Goal: Check status: Check status

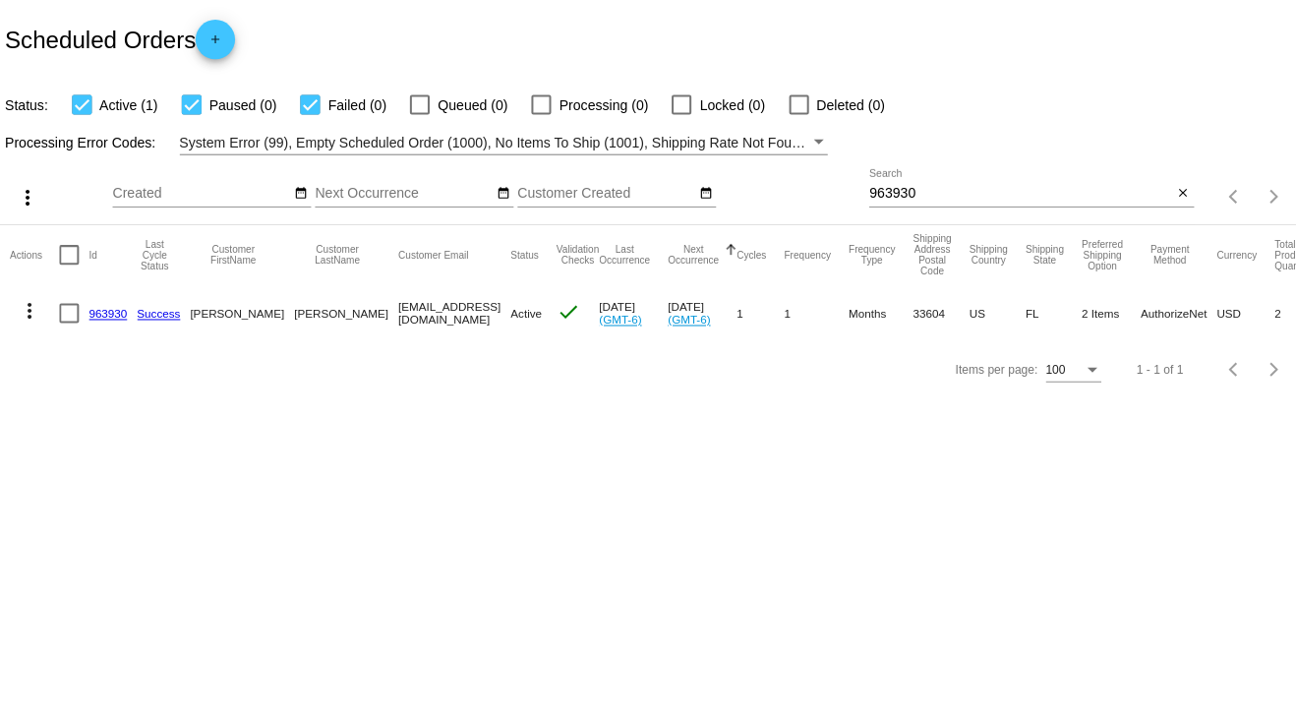
click at [873, 192] on input "963930" at bounding box center [1016, 193] width 302 height 16
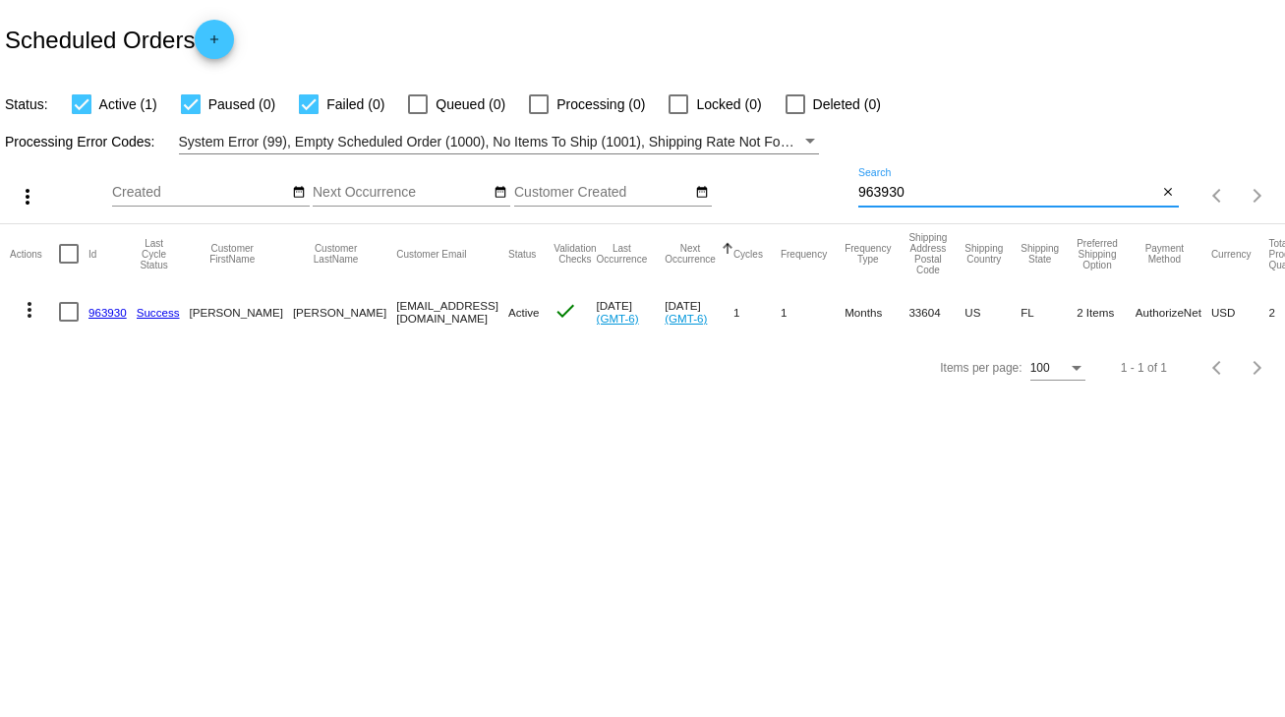
click at [873, 192] on input "963930" at bounding box center [1008, 193] width 300 height 16
paste input "[EMAIL_ADDRESS][DOMAIN_NAME]"
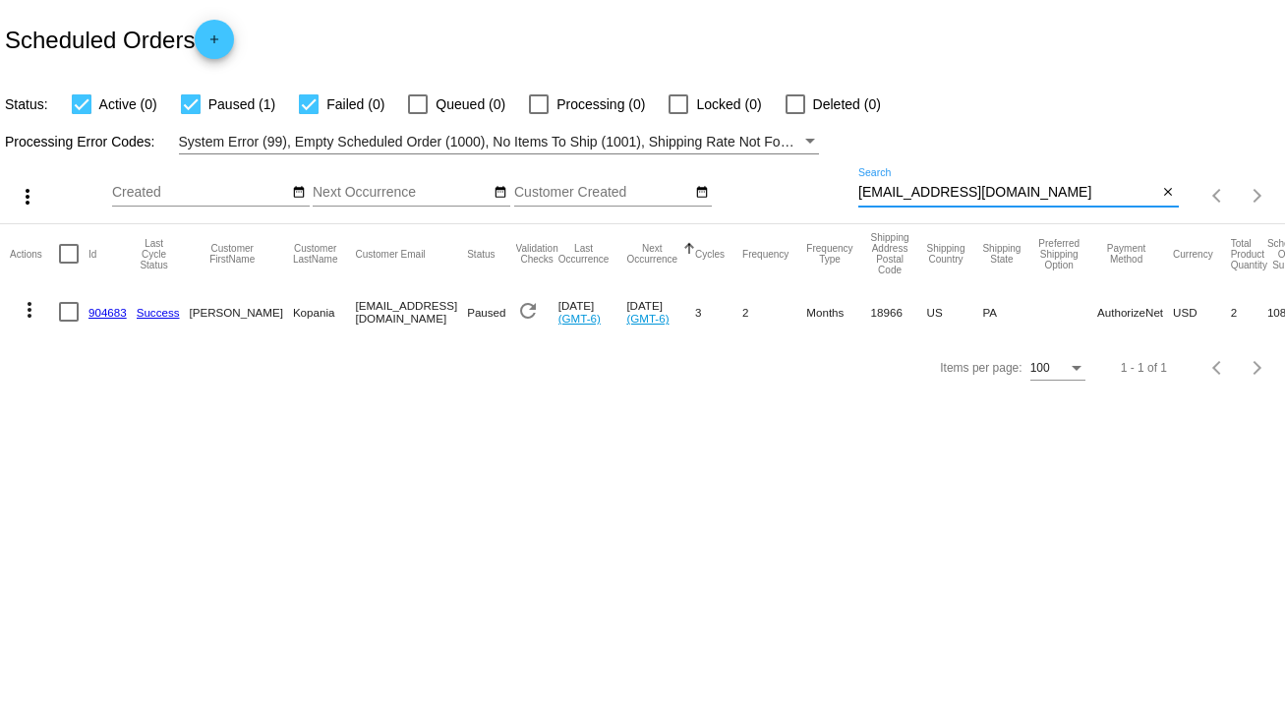
type input "[EMAIL_ADDRESS][DOMAIN_NAME]"
click at [102, 316] on link "904683" at bounding box center [108, 312] width 38 height 13
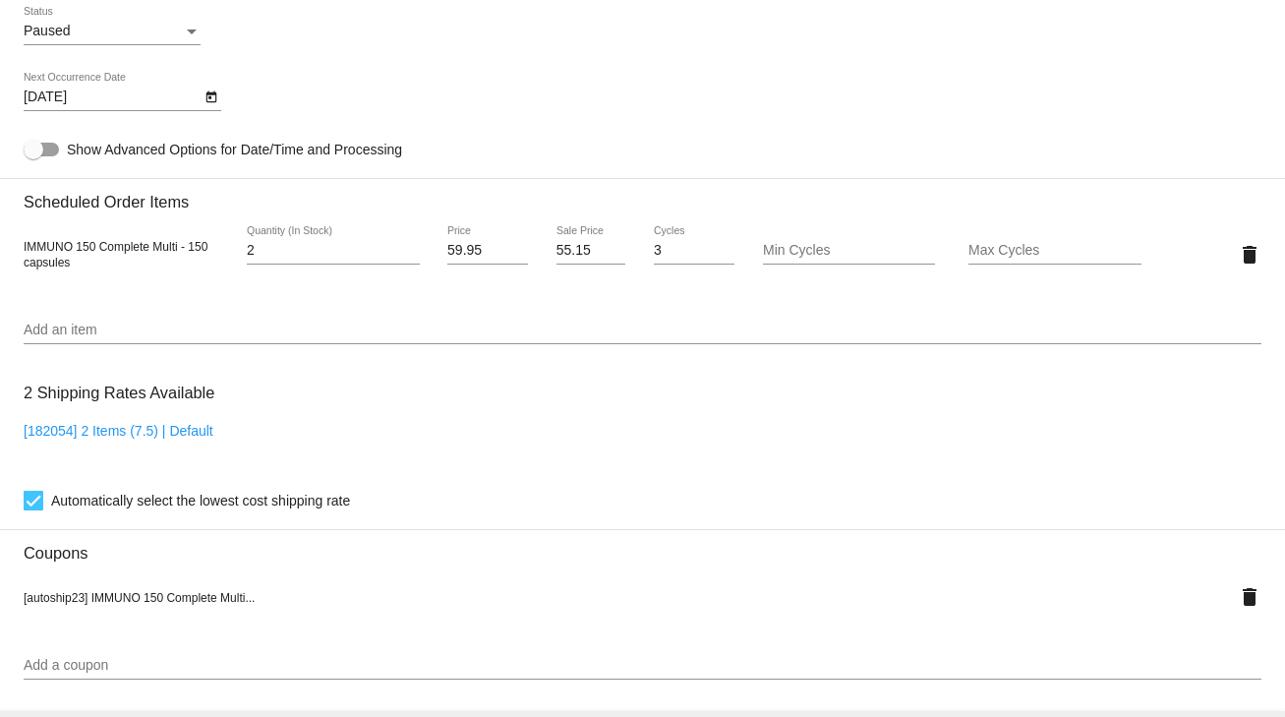
scroll to position [878, 0]
